Goal: Task Accomplishment & Management: Use online tool/utility

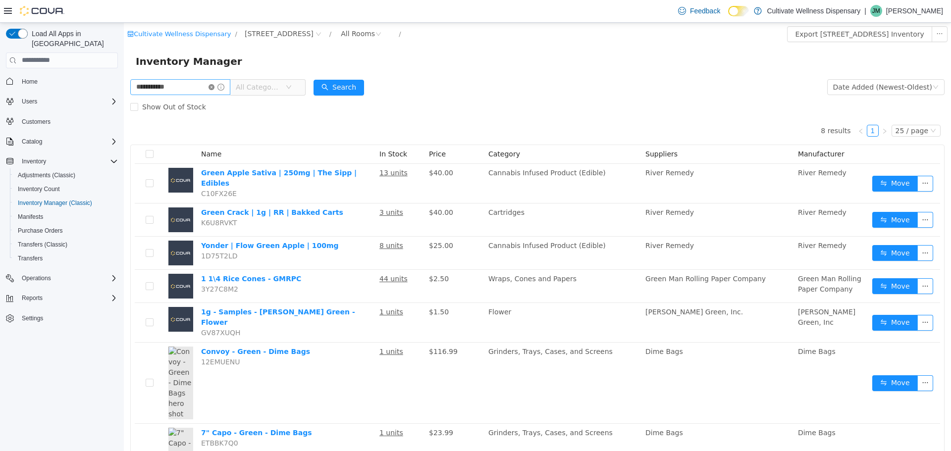
click at [214, 85] on icon "icon: close-circle" at bounding box center [211, 87] width 6 height 6
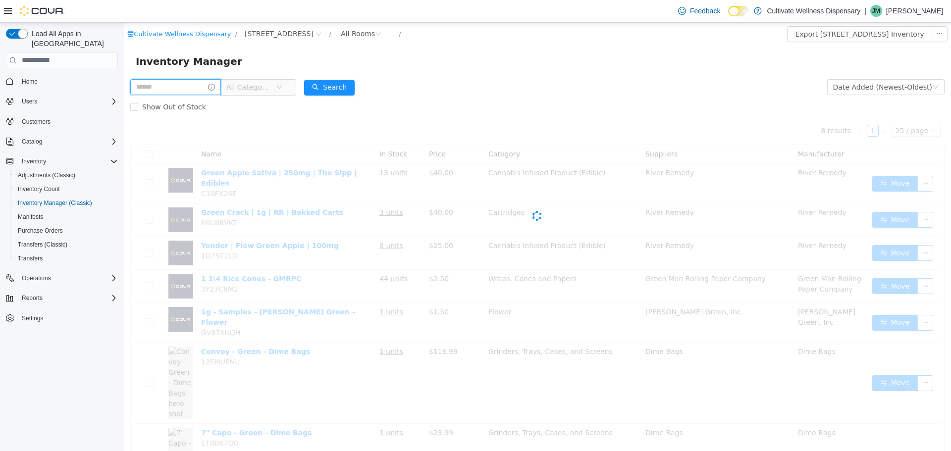
click at [221, 84] on input "text" at bounding box center [175, 87] width 91 height 16
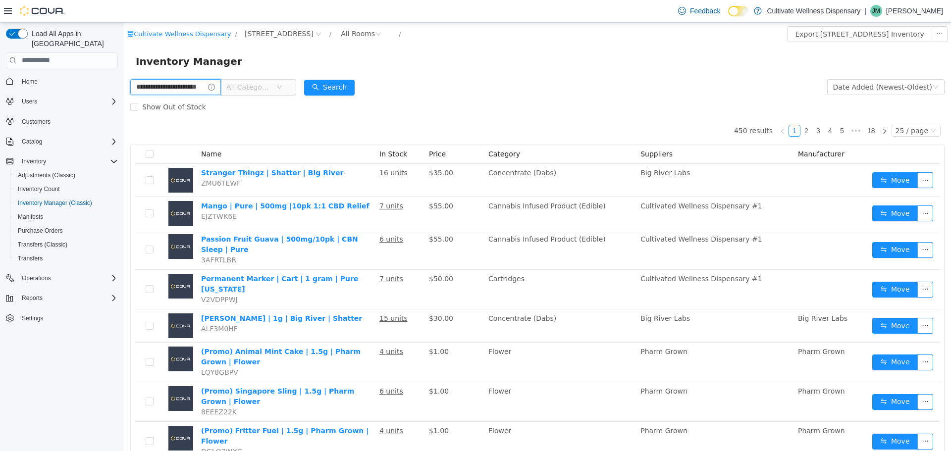
type input "**********"
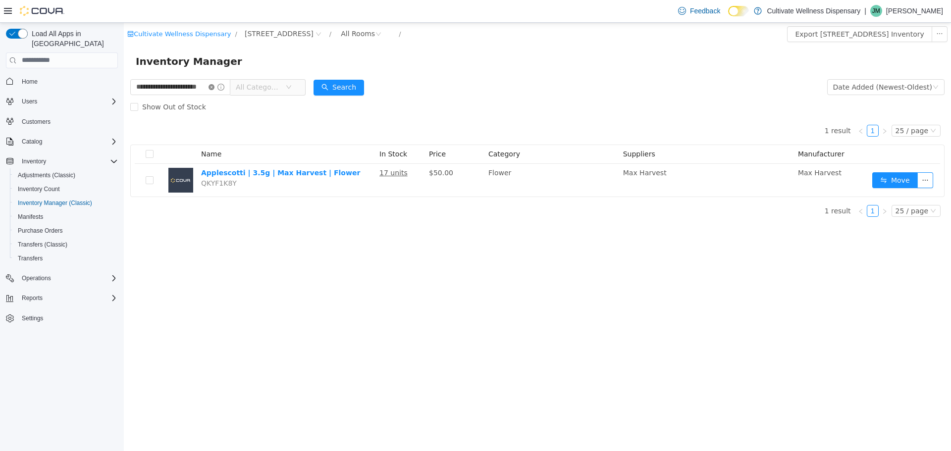
click at [214, 88] on icon "icon: close-circle" at bounding box center [211, 87] width 6 height 6
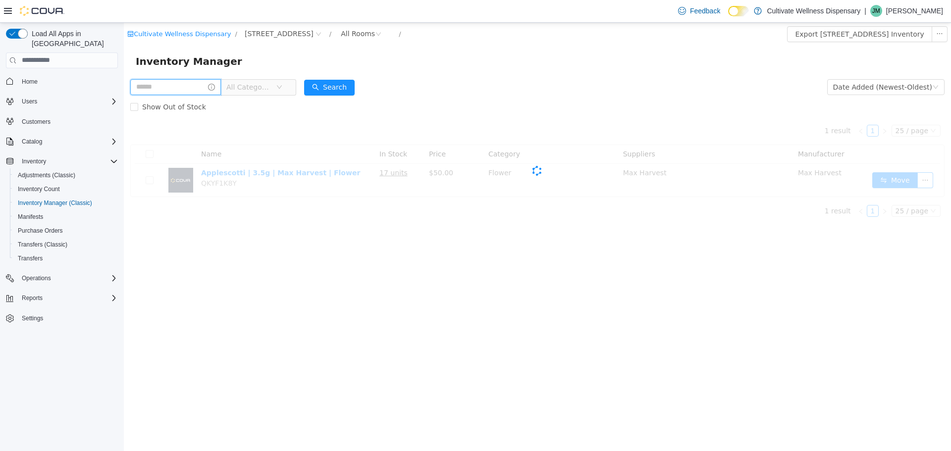
click at [221, 85] on input "text" at bounding box center [175, 87] width 91 height 16
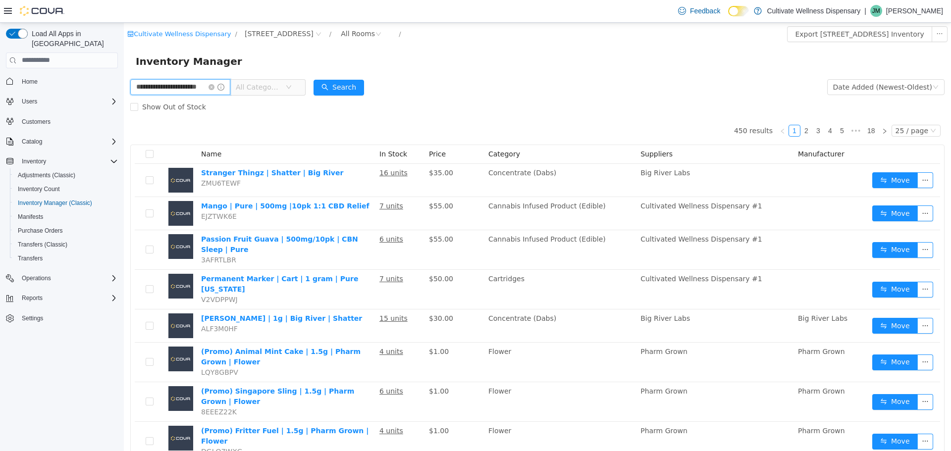
type input "**********"
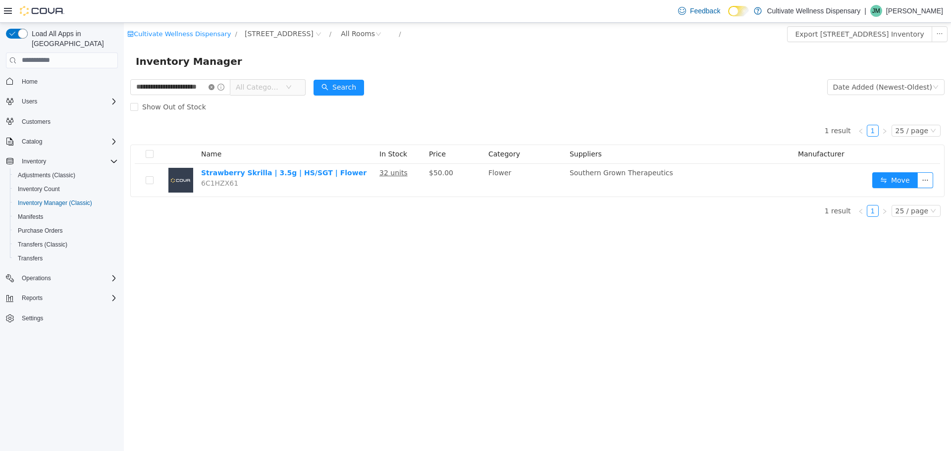
click at [214, 85] on icon "icon: close-circle" at bounding box center [211, 87] width 6 height 6
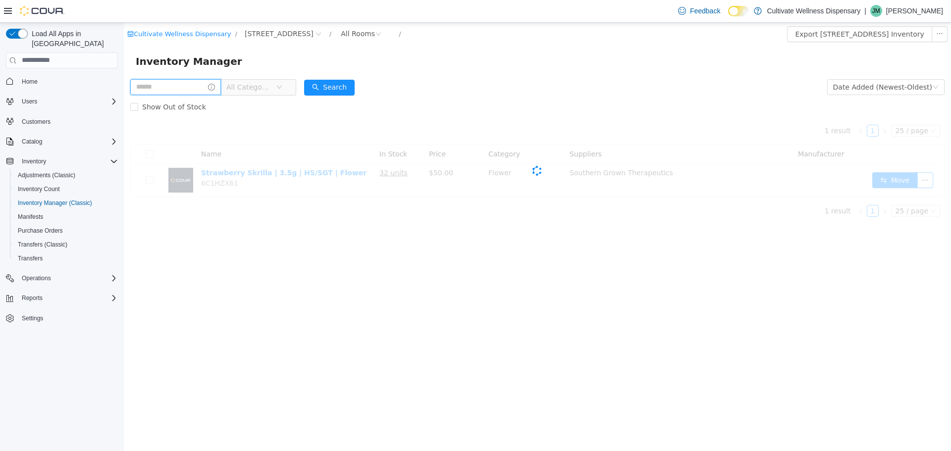
click at [221, 83] on input "text" at bounding box center [175, 87] width 91 height 16
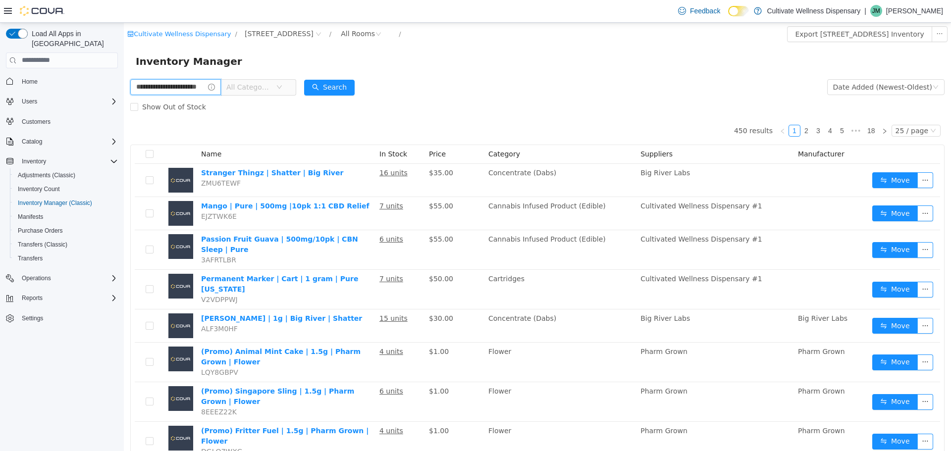
type input "**********"
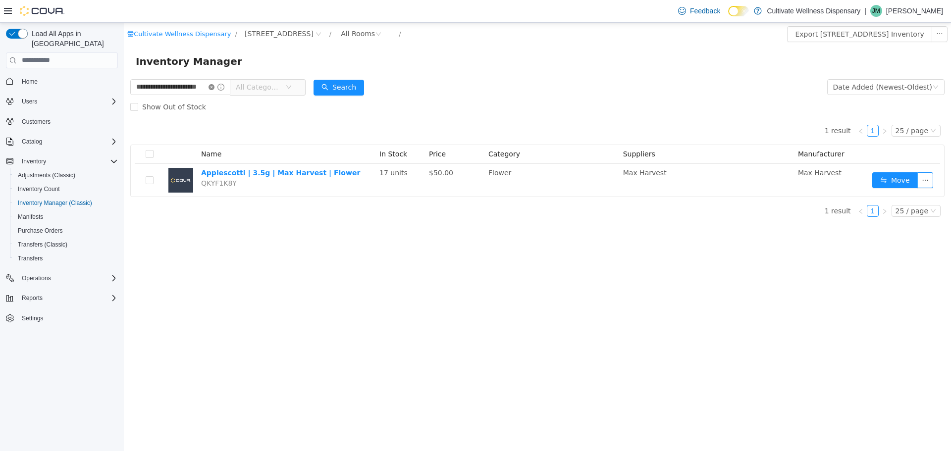
click at [214, 87] on icon "icon: close-circle" at bounding box center [211, 87] width 6 height 6
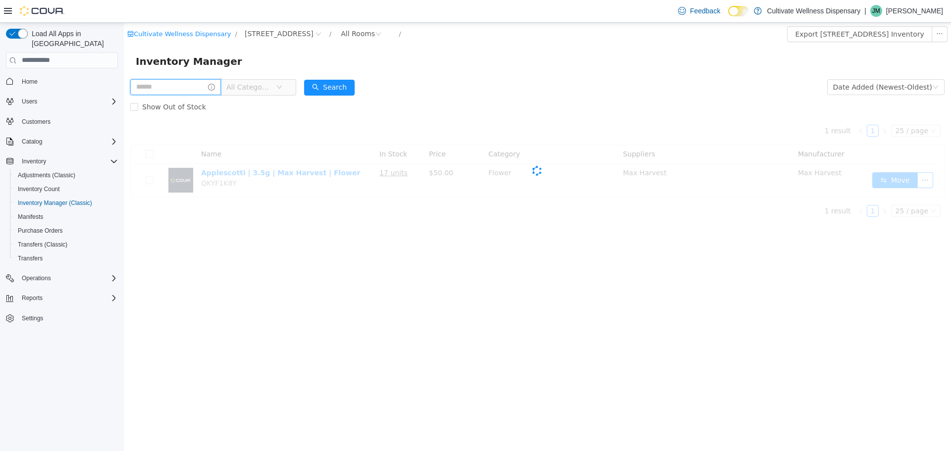
click at [221, 83] on input "text" at bounding box center [175, 87] width 91 height 16
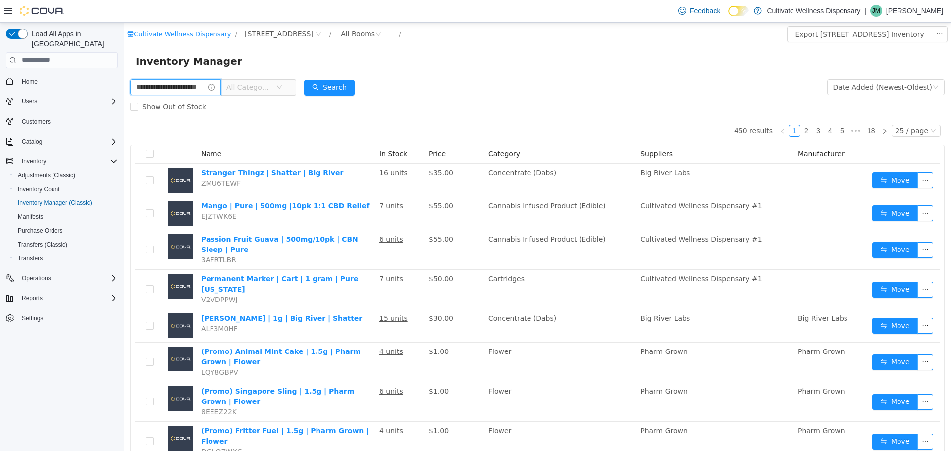
type input "**********"
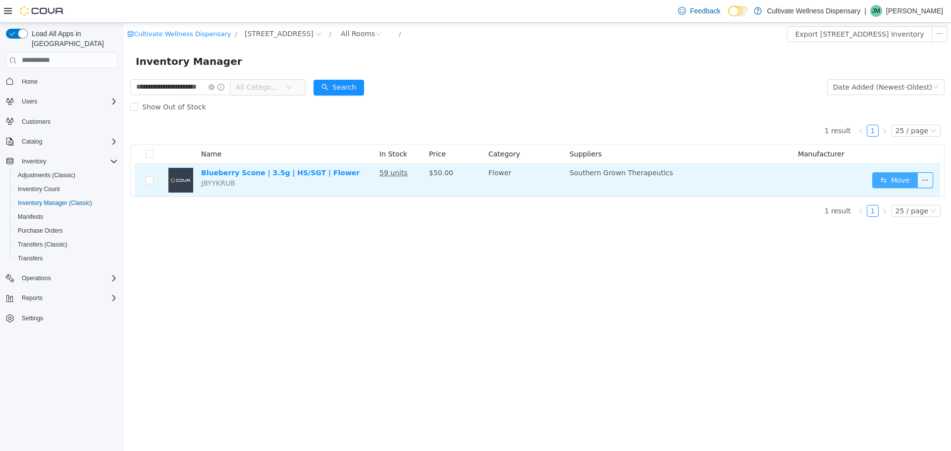
click at [896, 173] on button "Move" at bounding box center [895, 180] width 46 height 16
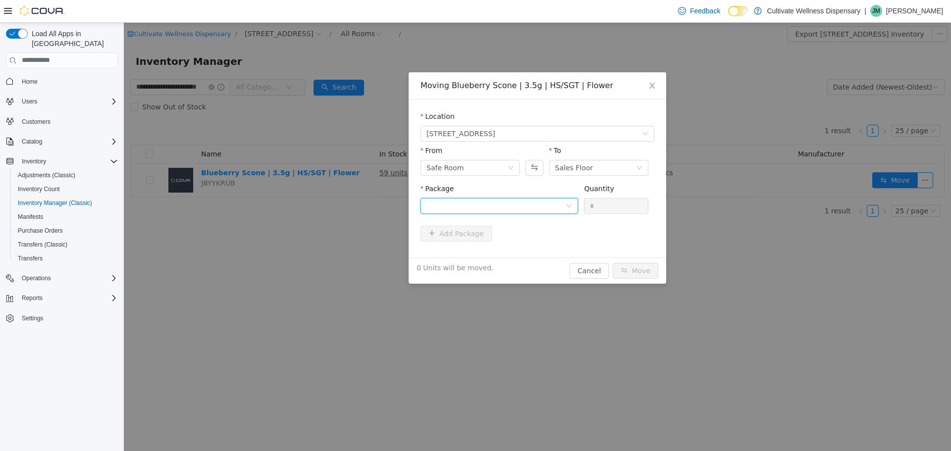
click at [555, 204] on div at bounding box center [495, 205] width 139 height 15
click at [555, 204] on input "Package" at bounding box center [495, 206] width 139 height 15
click at [539, 238] on li "1A4230100000001000007161 Quantity : 48 Units" at bounding box center [498, 246] width 157 height 27
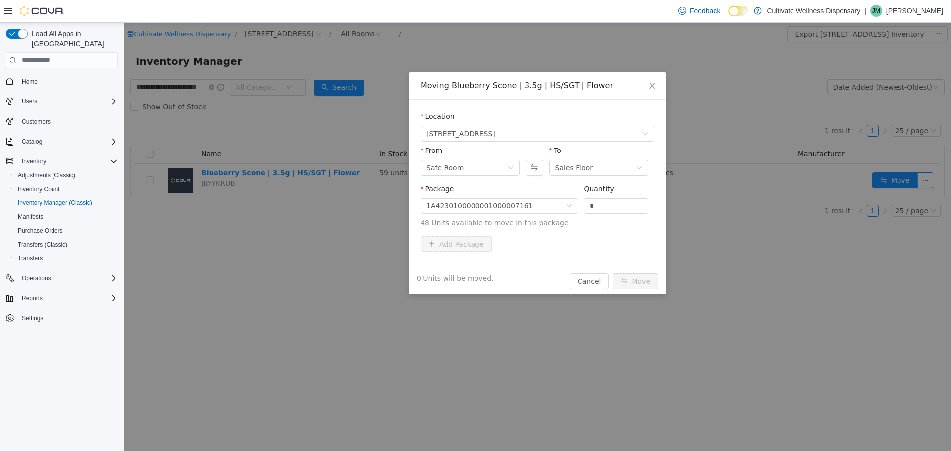
click at [616, 194] on div "Quantity" at bounding box center [616, 190] width 64 height 14
click at [598, 209] on input "*" at bounding box center [615, 205] width 63 height 15
type input "*"
click at [633, 279] on button "Move" at bounding box center [635, 281] width 46 height 16
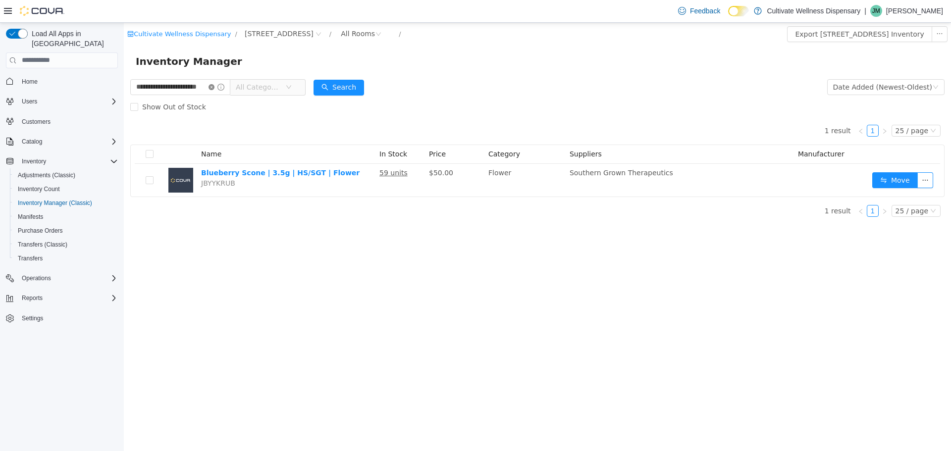
click at [214, 87] on icon "icon: close-circle" at bounding box center [211, 87] width 6 height 6
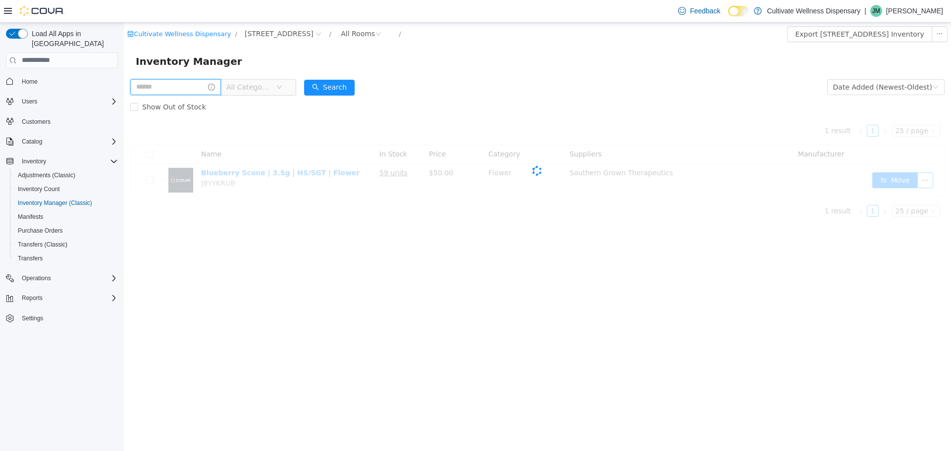
click at [221, 89] on input "text" at bounding box center [175, 87] width 91 height 16
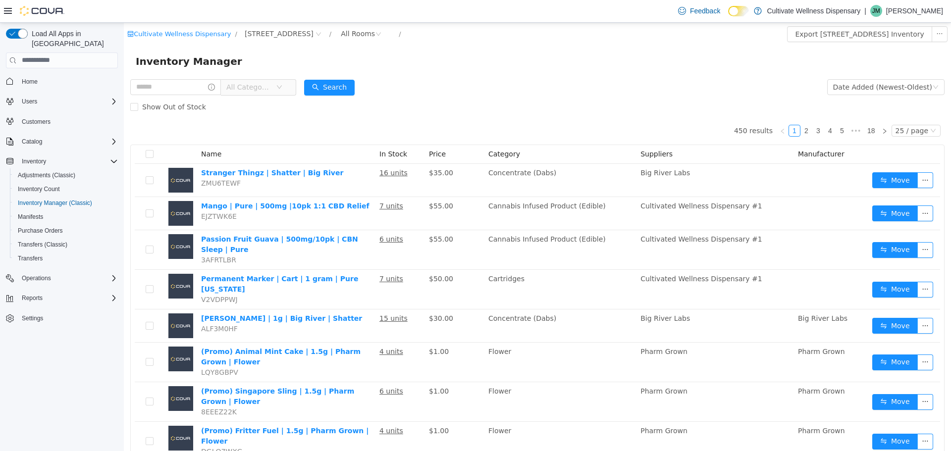
click at [553, 95] on form "All Categories Date Added (Newest-Oldest) Search Show Out of Stock" at bounding box center [537, 97] width 814 height 40
